Goal: Task Accomplishment & Management: Manage account settings

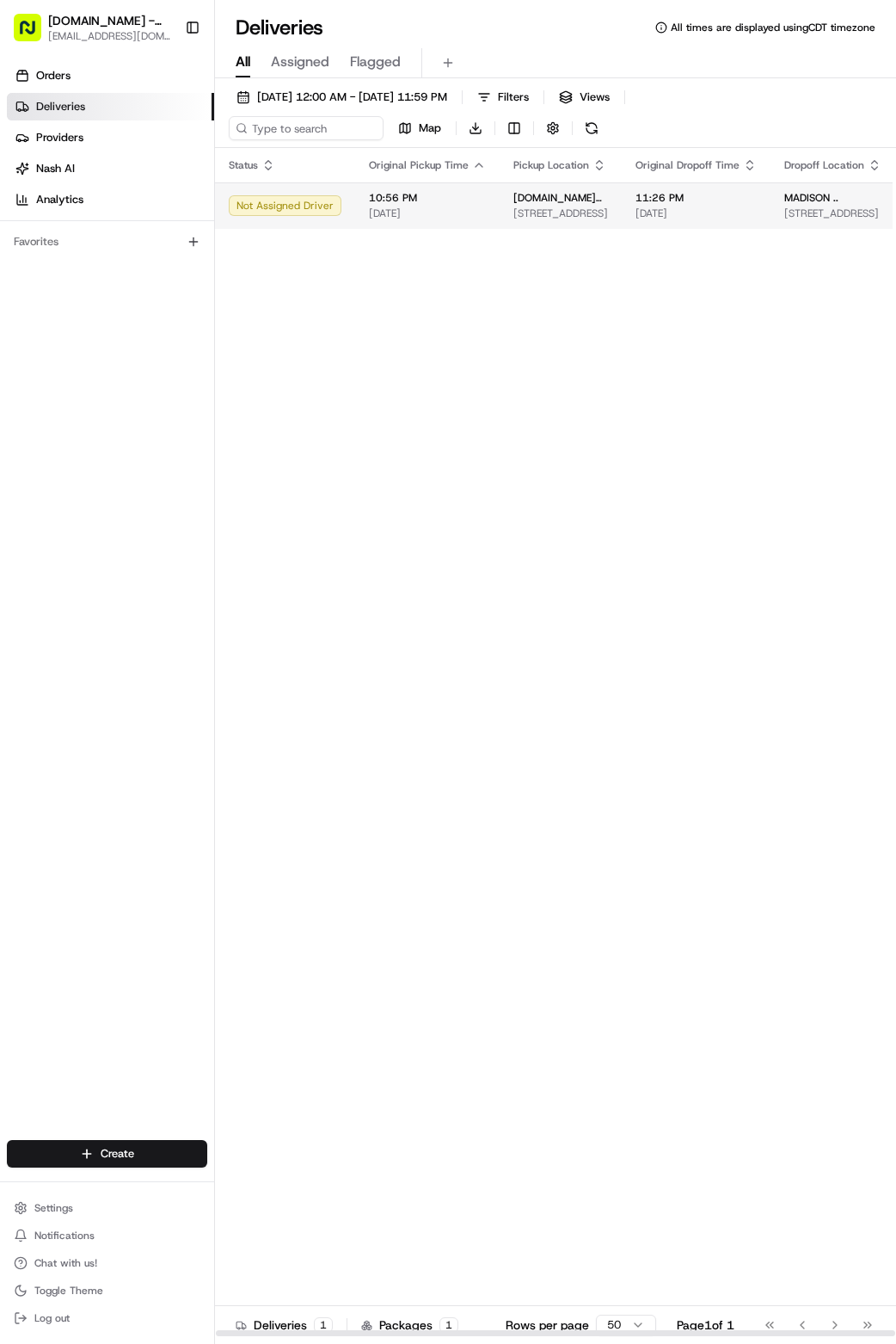
click at [312, 204] on div "Not Assigned Driver" at bounding box center [285, 206] width 113 height 20
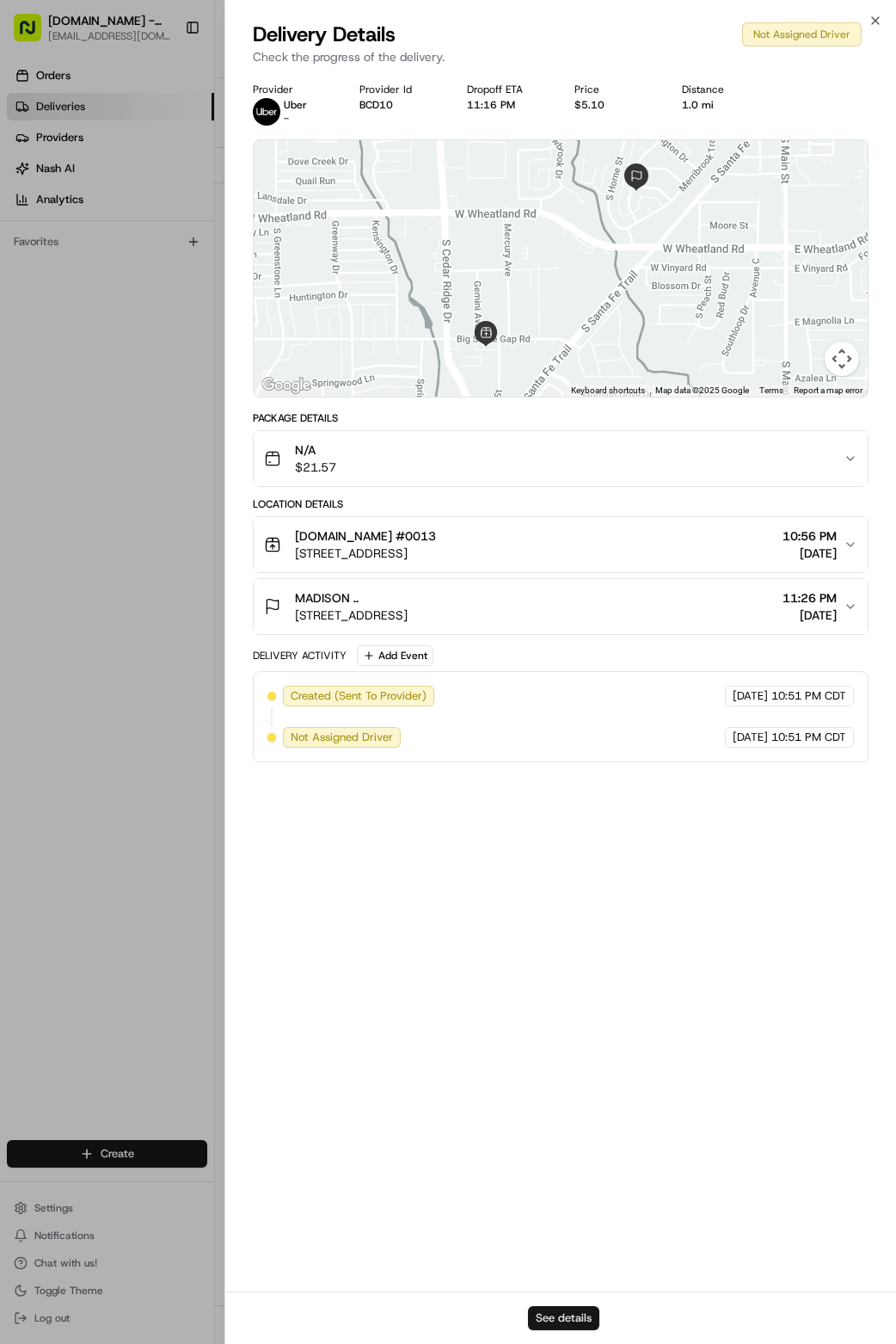
click at [570, 1321] on button "See details" at bounding box center [564, 1318] width 72 height 24
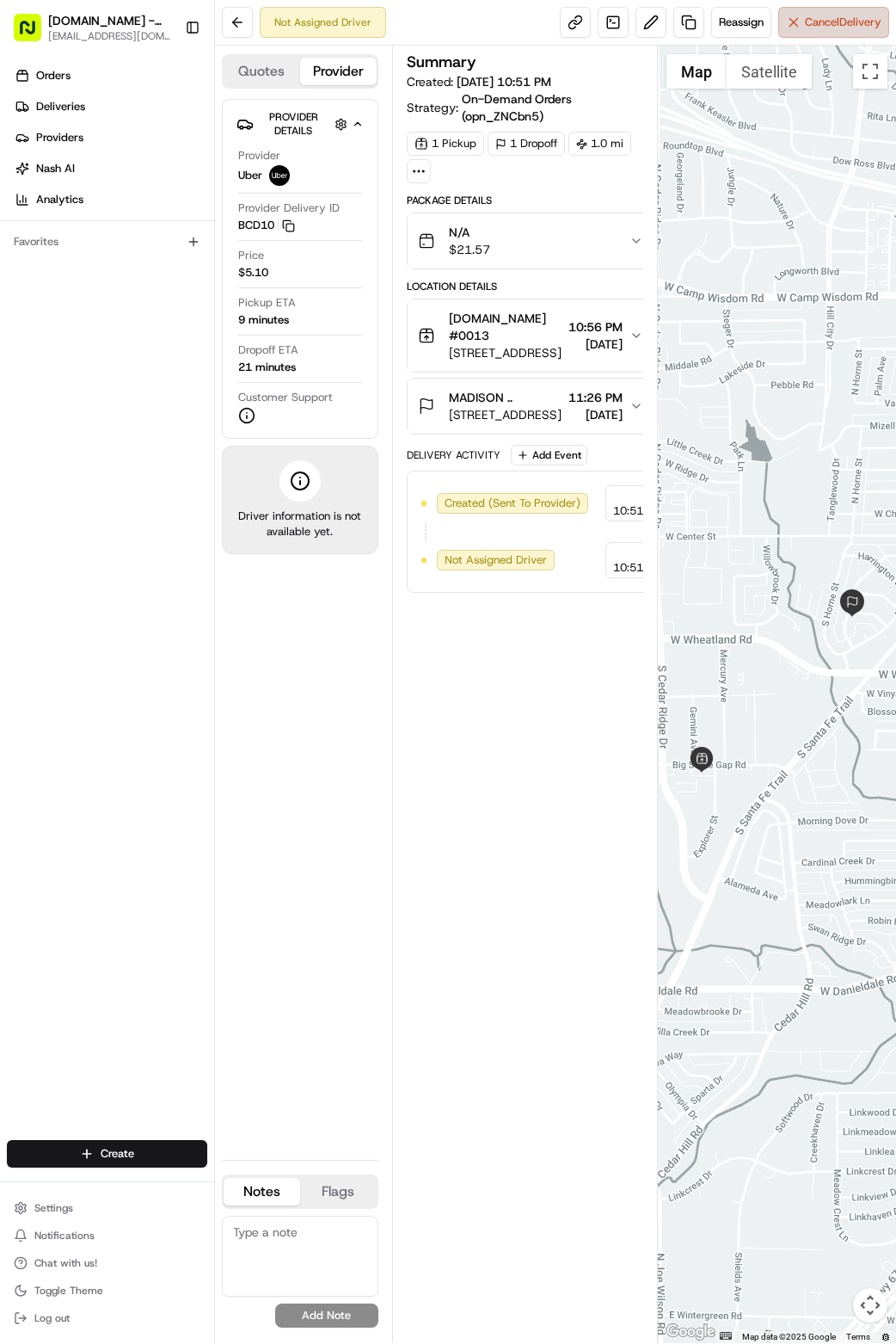
click at [793, 23] on button "Cancel Delivery" at bounding box center [834, 22] width 111 height 31
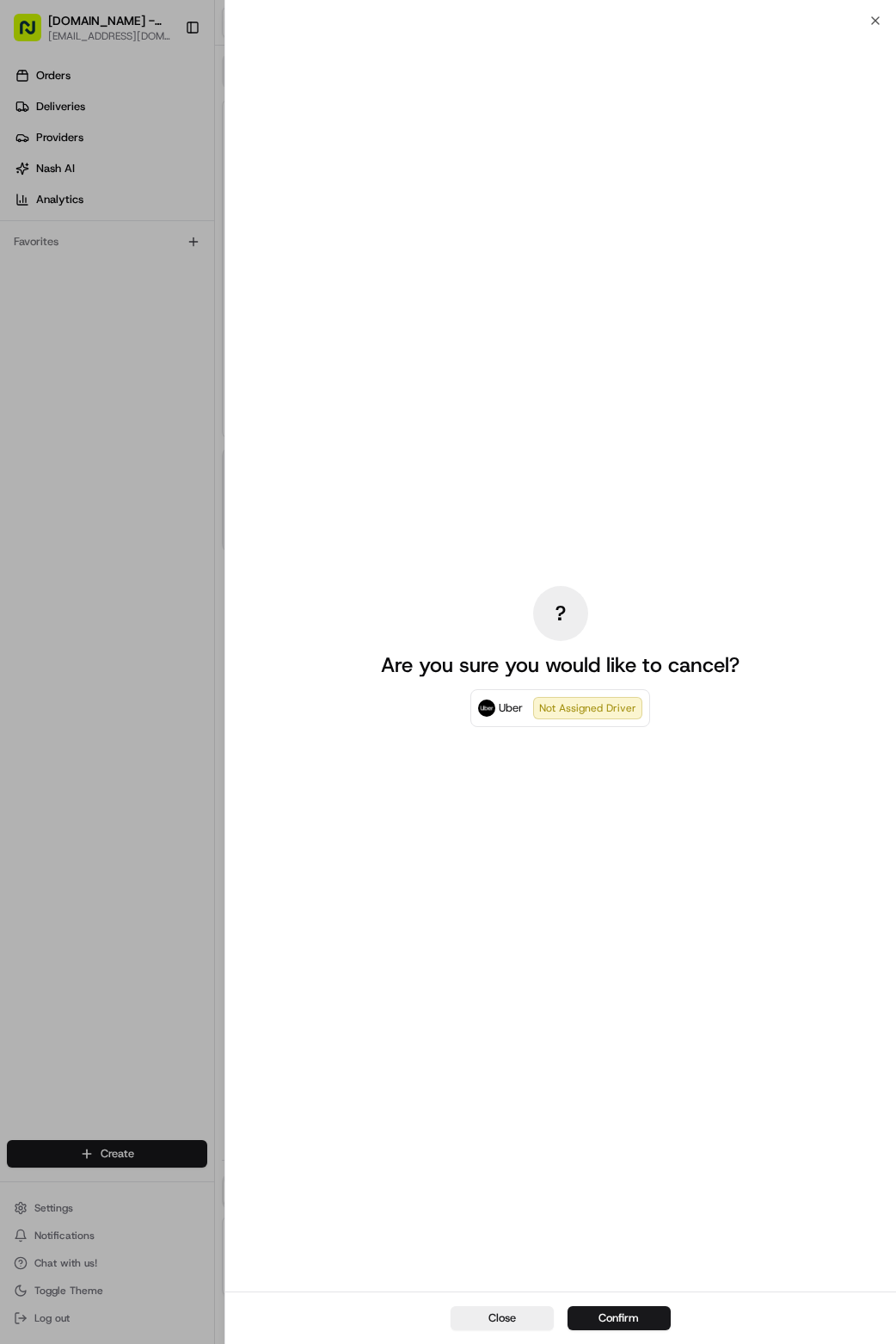
click at [610, 1313] on button "Confirm" at bounding box center [619, 1318] width 103 height 24
